Goal: Task Accomplishment & Management: Manage account settings

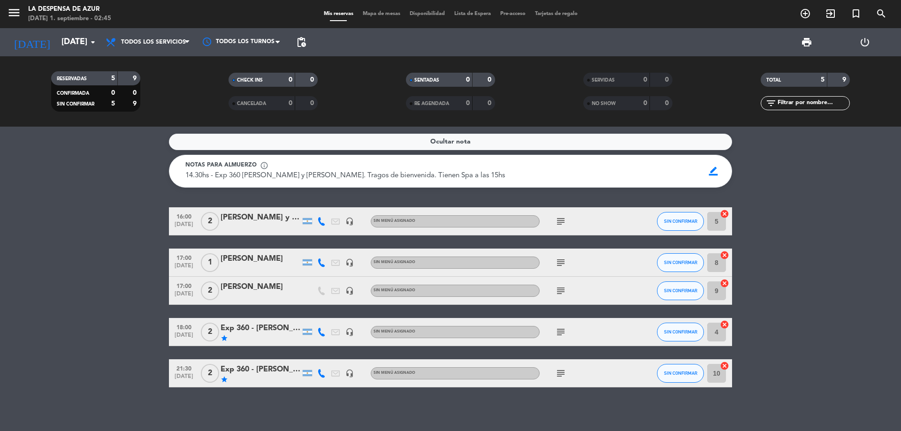
click at [559, 225] on icon "subject" at bounding box center [560, 221] width 11 height 11
click at [276, 219] on div "[PERSON_NAME] y [PERSON_NAME]" at bounding box center [261, 218] width 80 height 12
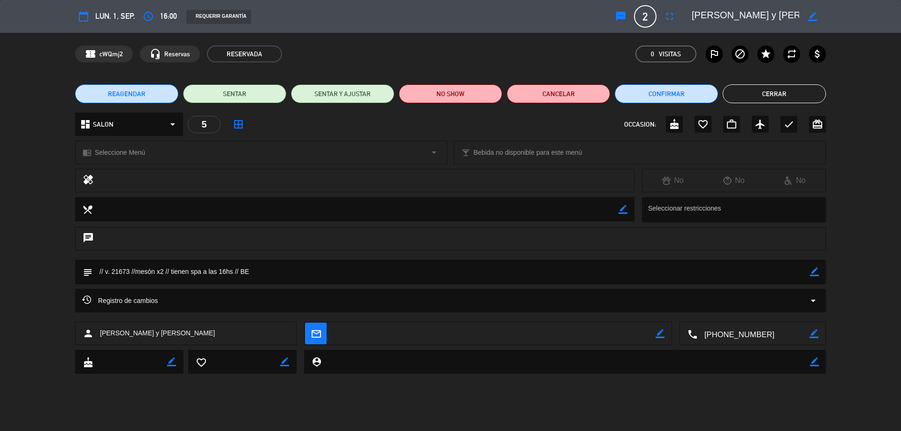
click at [815, 270] on icon "border_color" at bounding box center [814, 272] width 9 height 9
click at [228, 271] on textarea at bounding box center [451, 272] width 718 height 24
type textarea "// v. 21673 //mesón x2 // tienen spa a las 17hs // BE"
click at [816, 270] on icon at bounding box center [814, 272] width 9 height 9
click at [766, 91] on button "Cerrar" at bounding box center [774, 93] width 103 height 19
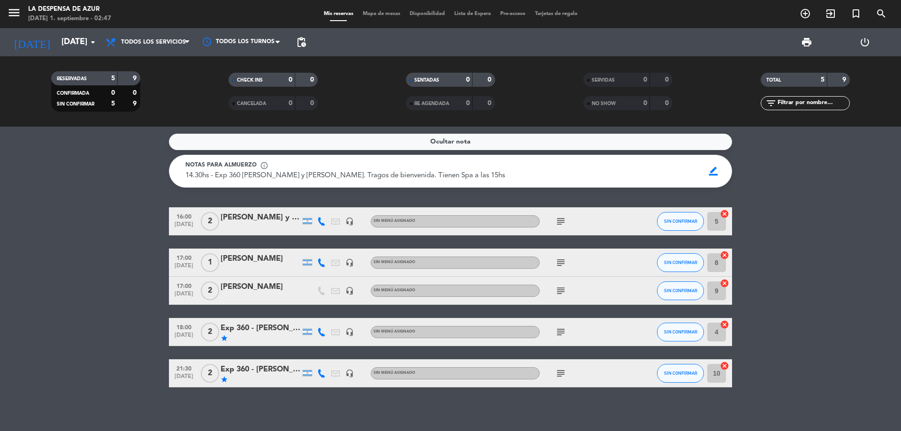
click at [559, 290] on icon "subject" at bounding box center [560, 290] width 11 height 11
click at [560, 377] on icon "subject" at bounding box center [560, 373] width 11 height 11
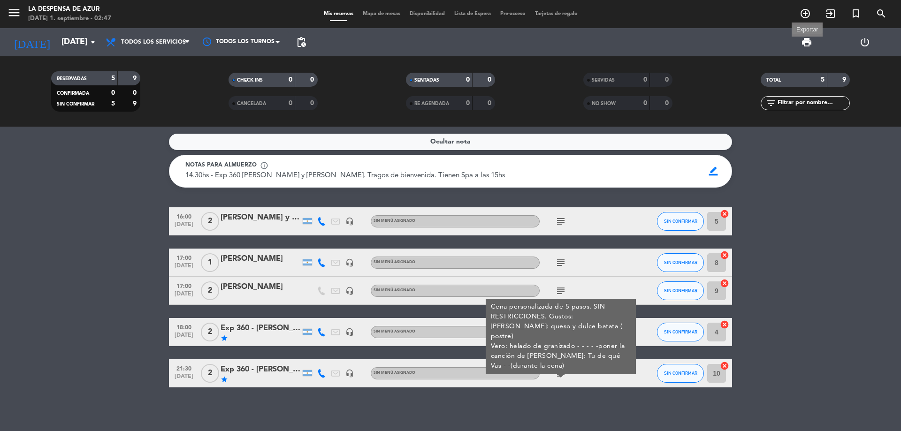
click at [808, 40] on span "print" at bounding box center [806, 42] width 11 height 11
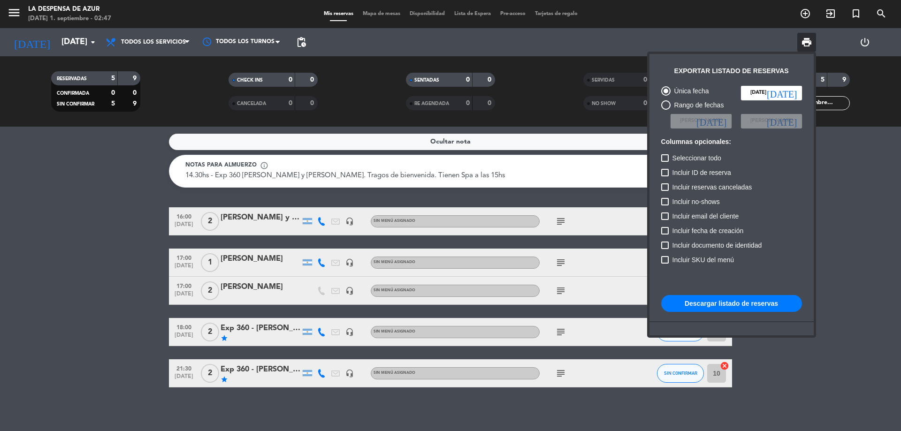
click at [755, 303] on button "Descargar listado de reservas" at bounding box center [731, 303] width 141 height 17
click at [161, 35] on div at bounding box center [450, 215] width 901 height 431
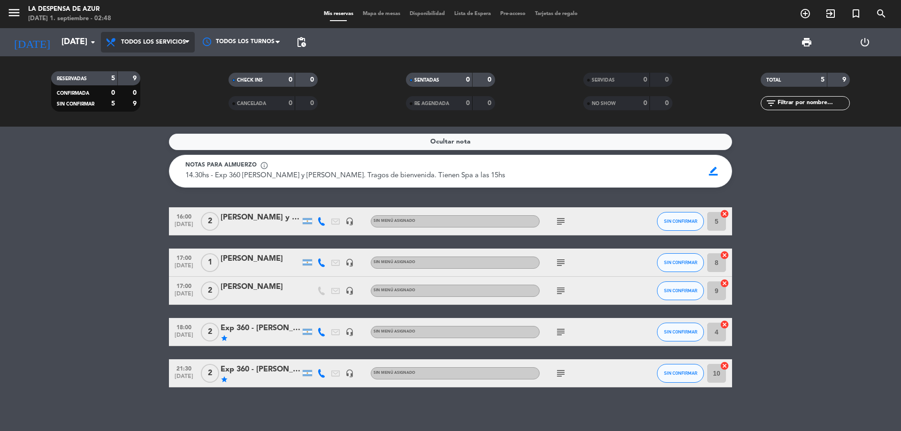
click at [161, 41] on span "Todos los servicios" at bounding box center [153, 42] width 65 height 7
click at [165, 60] on div "menu La Despensa de Azur [DATE] 1. septiembre - 02:48 Mis reservas Mapa de mesa…" at bounding box center [450, 63] width 901 height 127
click at [558, 291] on icon "subject" at bounding box center [560, 290] width 11 height 11
